Goal: Information Seeking & Learning: Learn about a topic

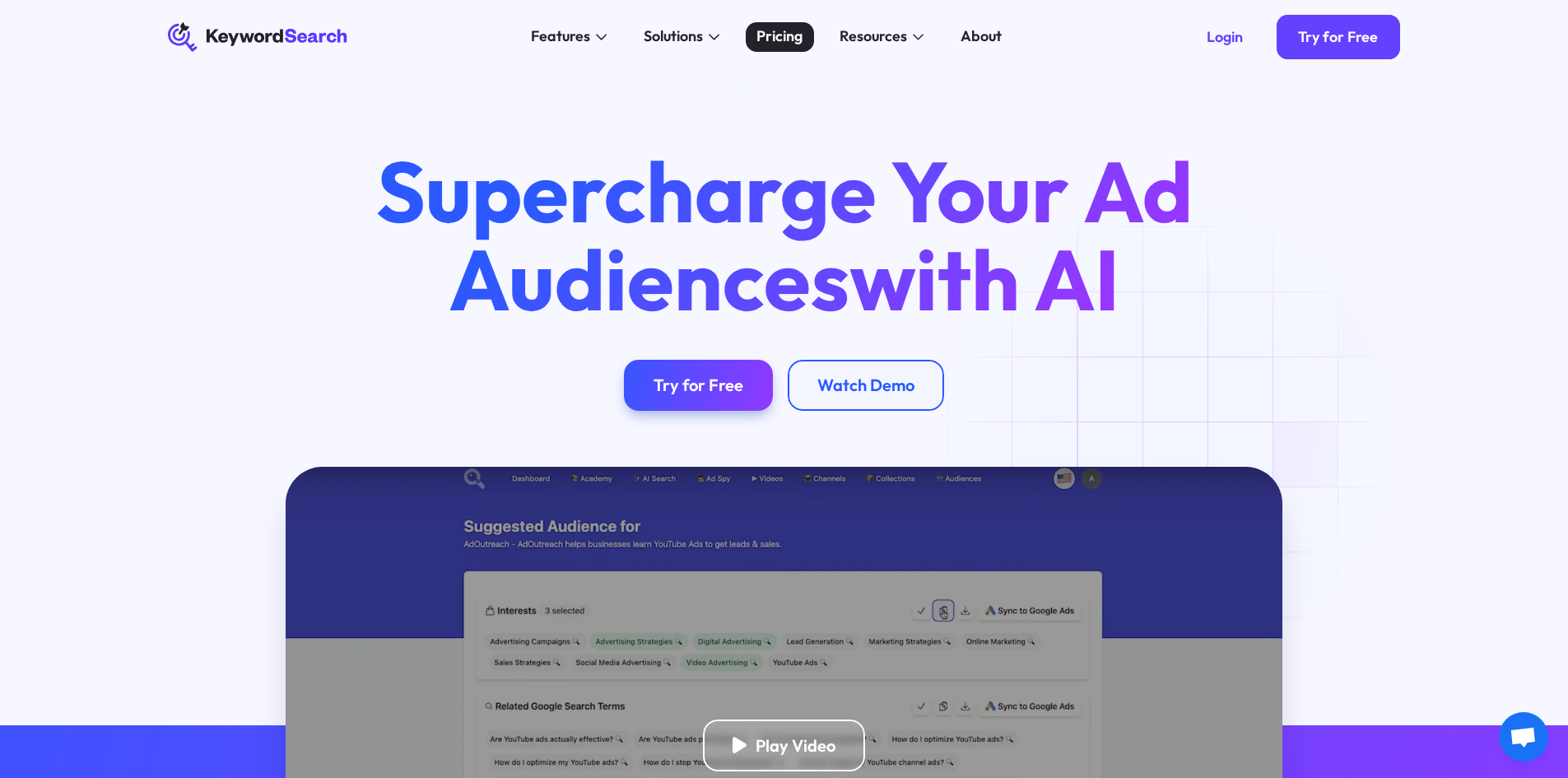
drag, startPoint x: 788, startPoint y: 39, endPoint x: 778, endPoint y: 45, distance: 11.7
click at [788, 39] on div "Pricing" at bounding box center [779, 37] width 47 height 22
